Goal: Communication & Community: Connect with others

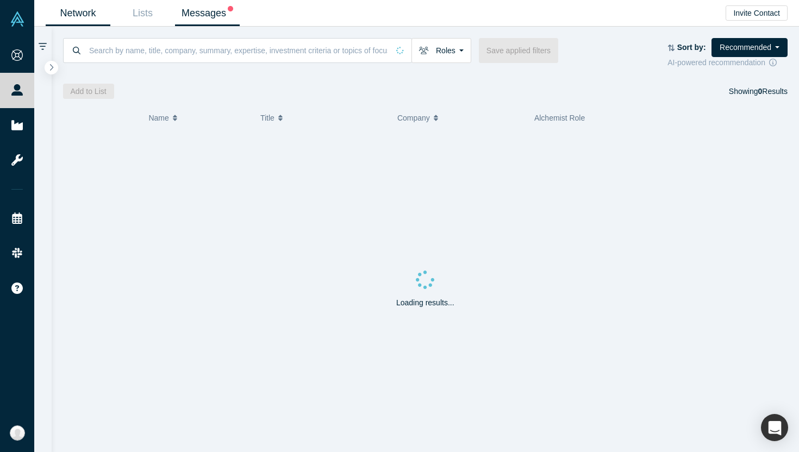
click at [215, 15] on link "Messages" at bounding box center [207, 14] width 65 height 26
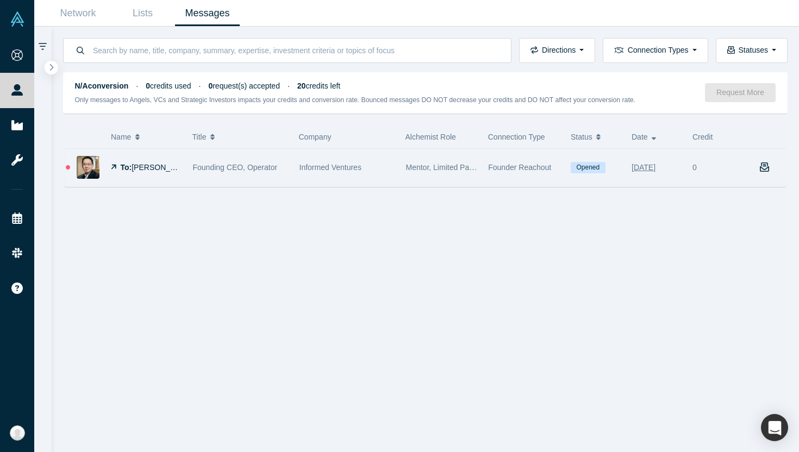
click at [378, 167] on div "Informed Ventures" at bounding box center [346, 167] width 95 height 37
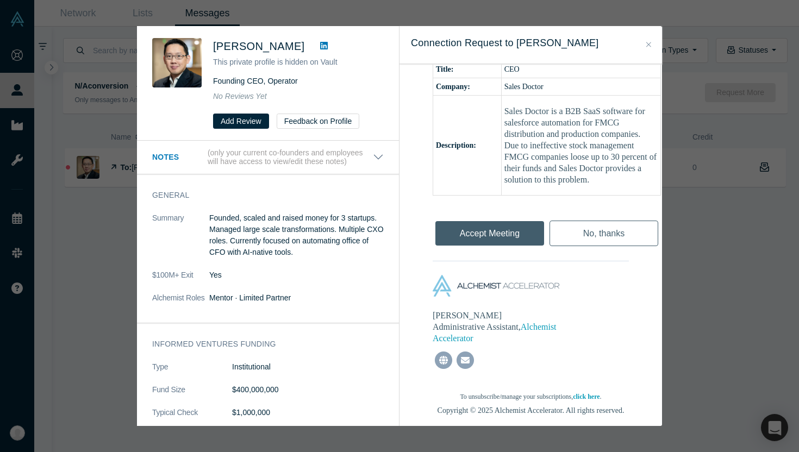
scroll to position [462, 0]
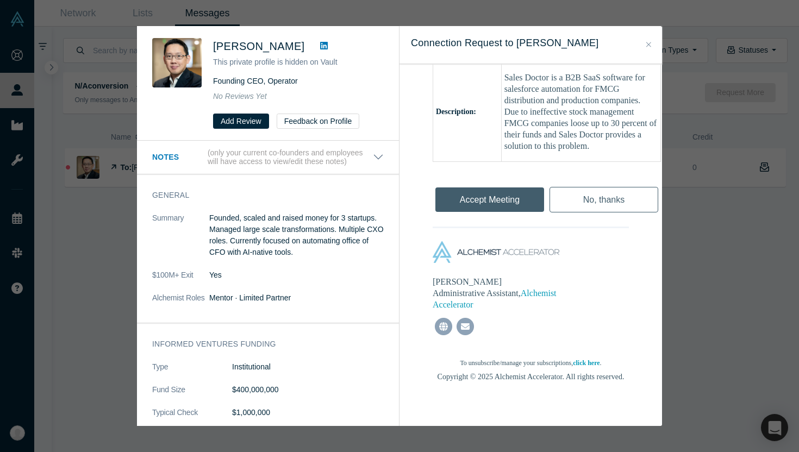
click at [504, 204] on div "Accept Meeting" at bounding box center [490, 197] width 114 height 36
click at [483, 197] on div "Accept Meeting" at bounding box center [490, 197] width 114 height 36
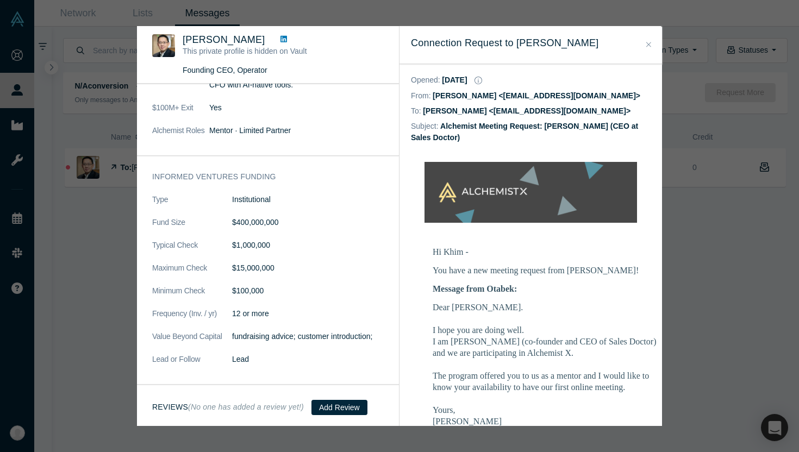
scroll to position [0, 0]
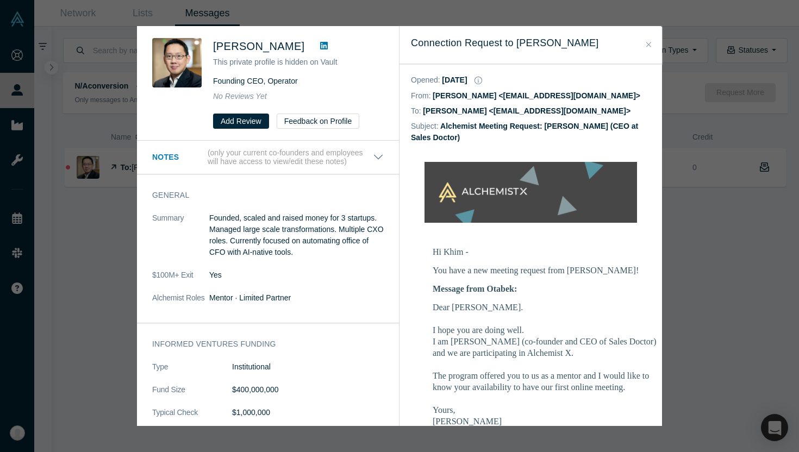
click at [647, 41] on icon "Close" at bounding box center [648, 45] width 5 height 8
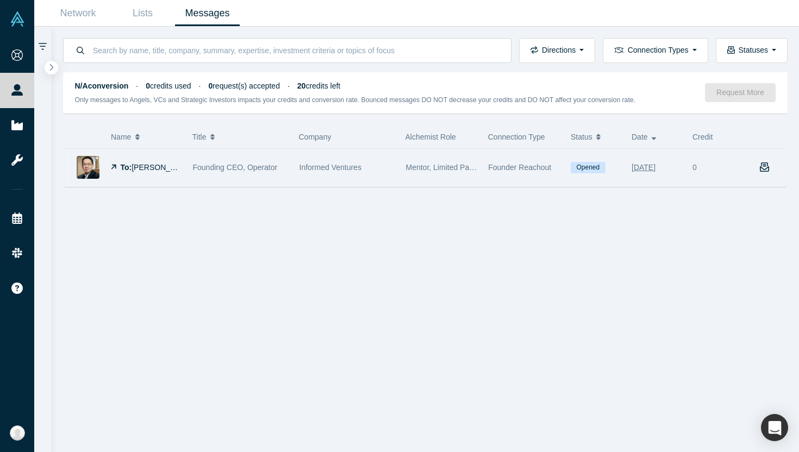
click at [247, 165] on span "Founding CEO, Operator" at bounding box center [235, 167] width 85 height 9
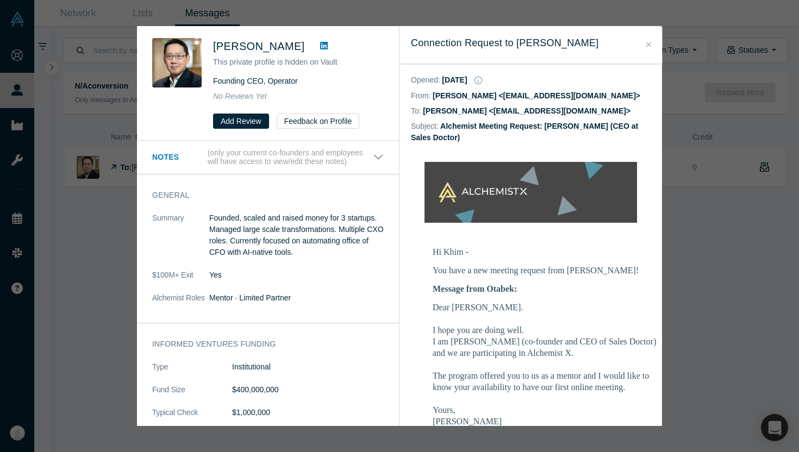
click at [648, 47] on icon "Close" at bounding box center [648, 45] width 5 height 8
